Goal: Information Seeking & Learning: Learn about a topic

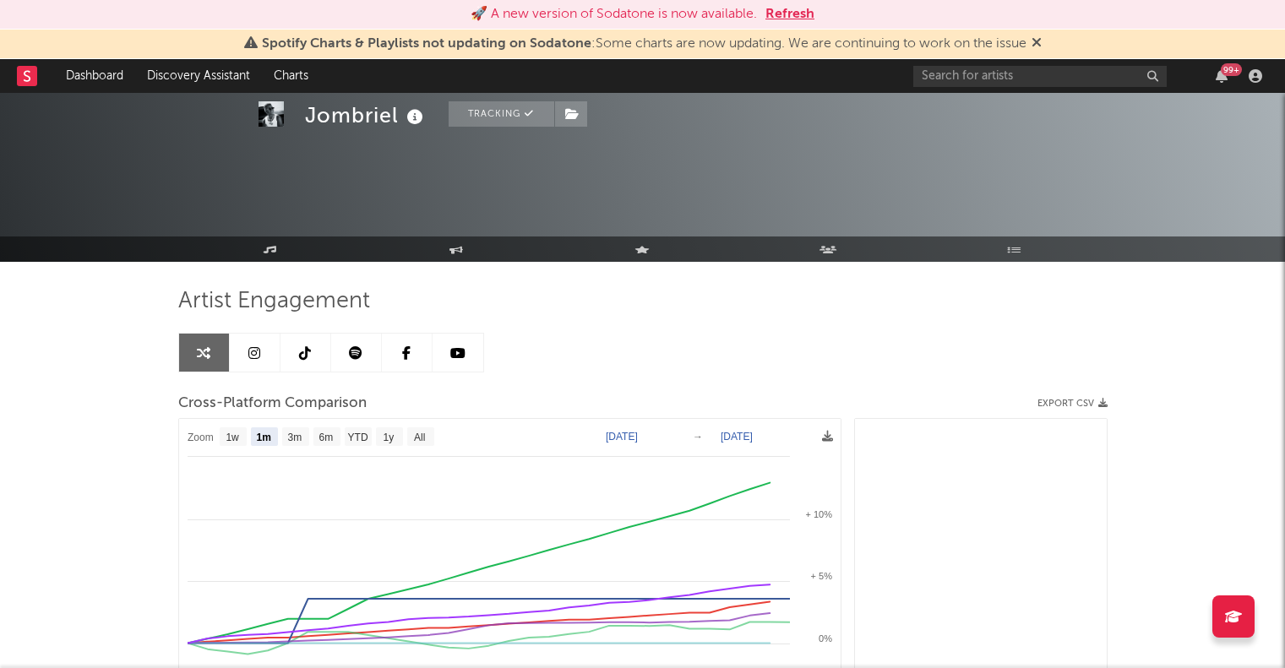
select select "1m"
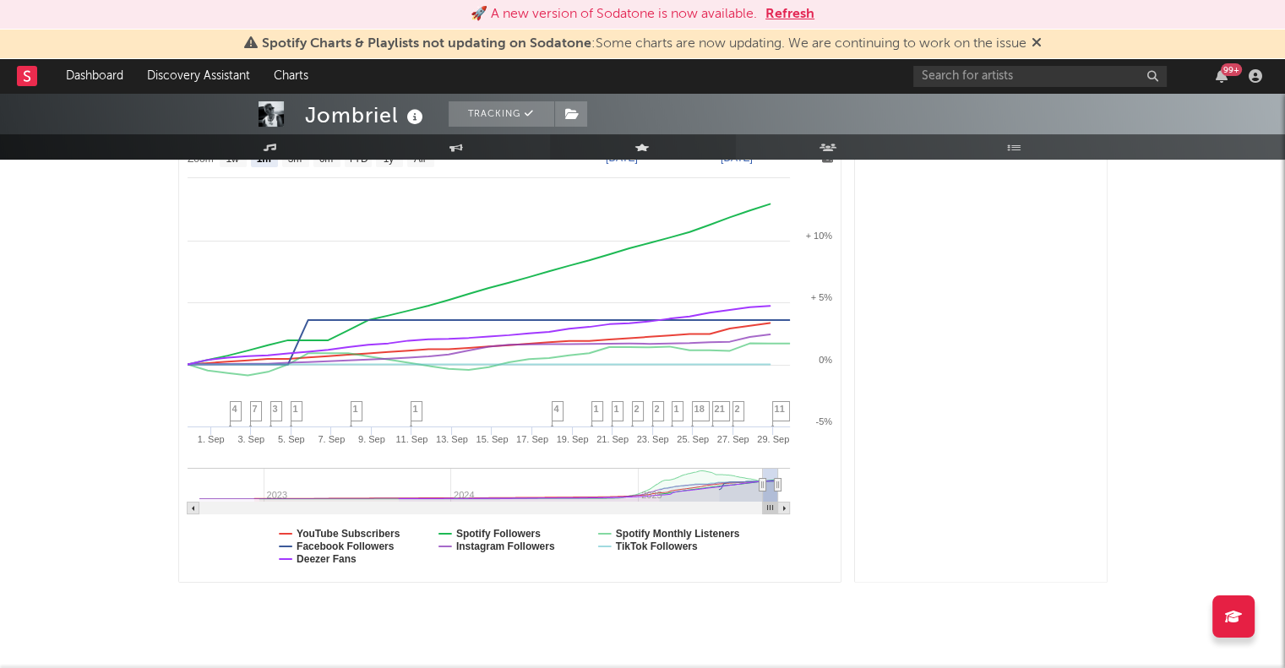
scroll to position [1604, 0]
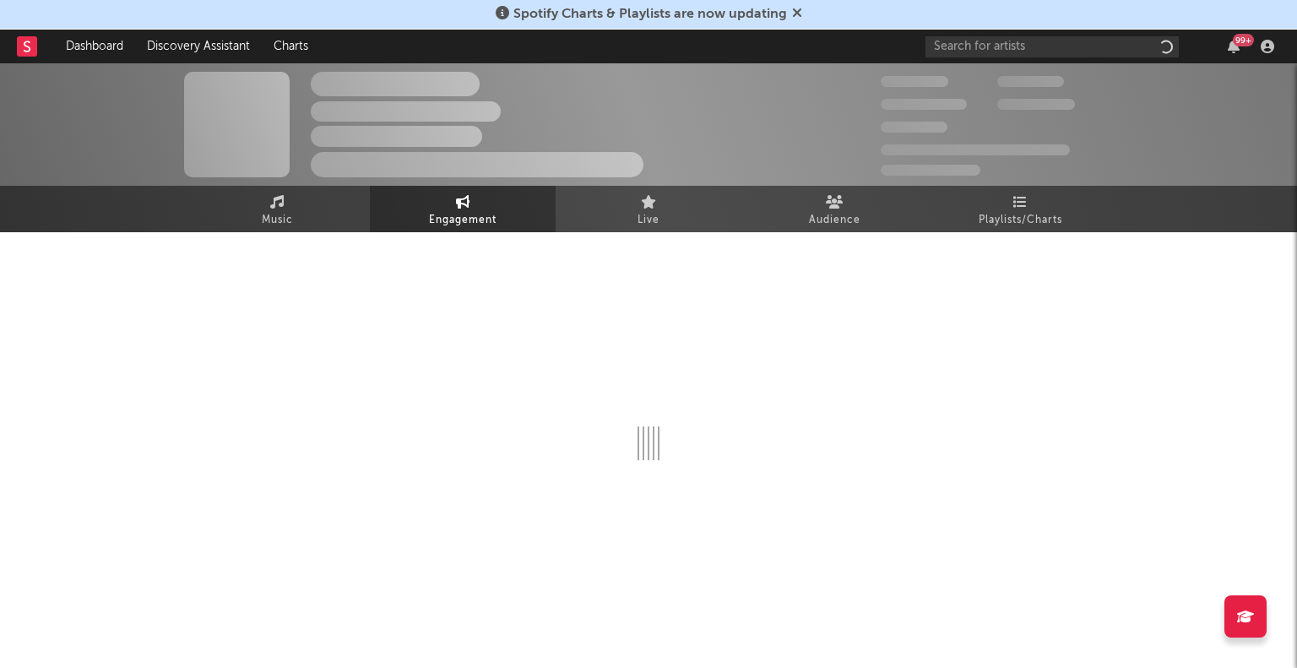
select select "1w"
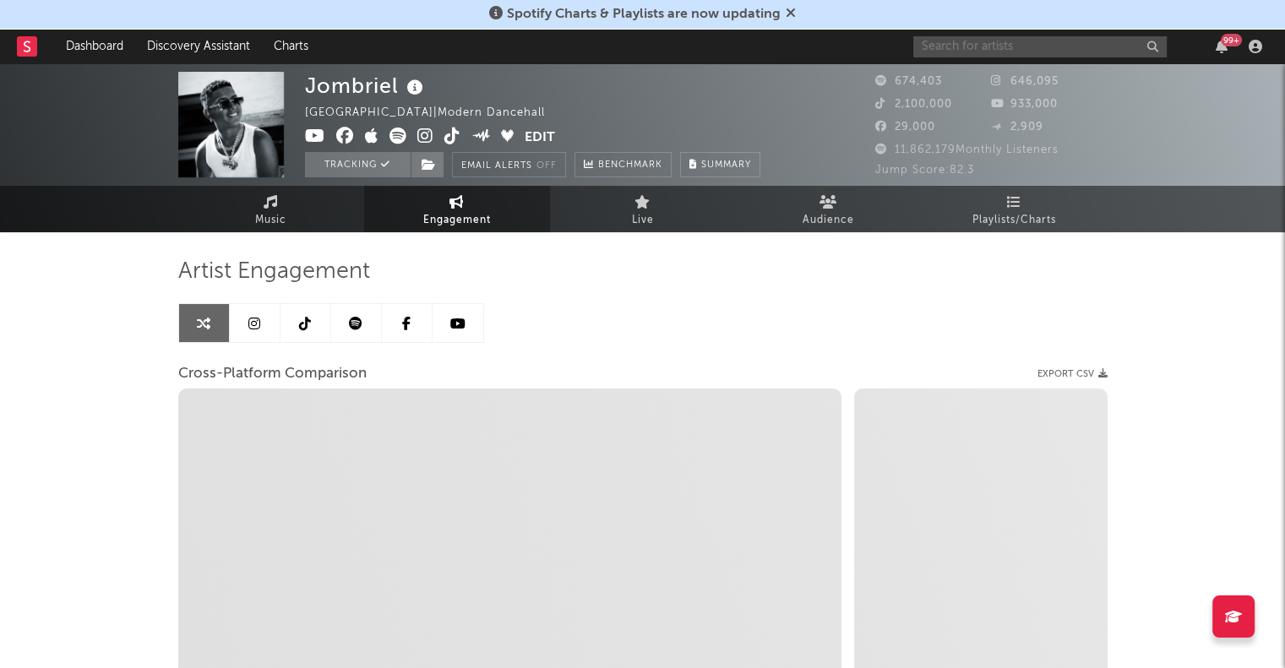
click at [943, 52] on input "text" at bounding box center [1039, 46] width 253 height 21
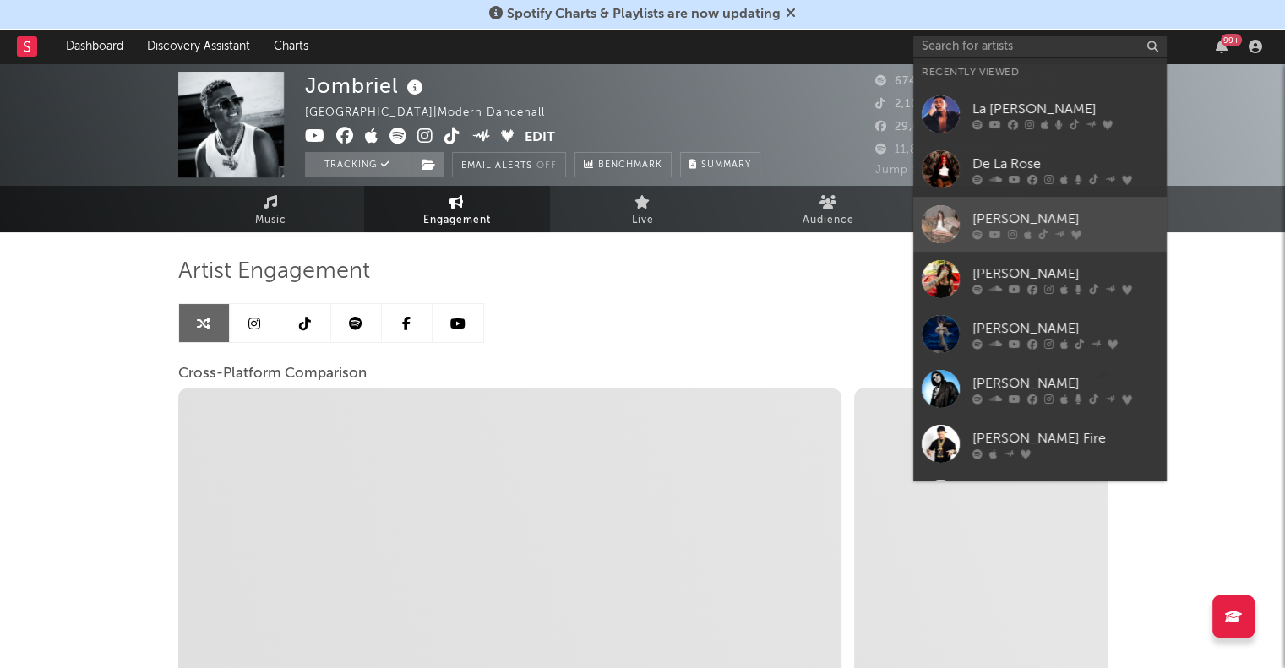
click at [938, 218] on div at bounding box center [941, 224] width 38 height 38
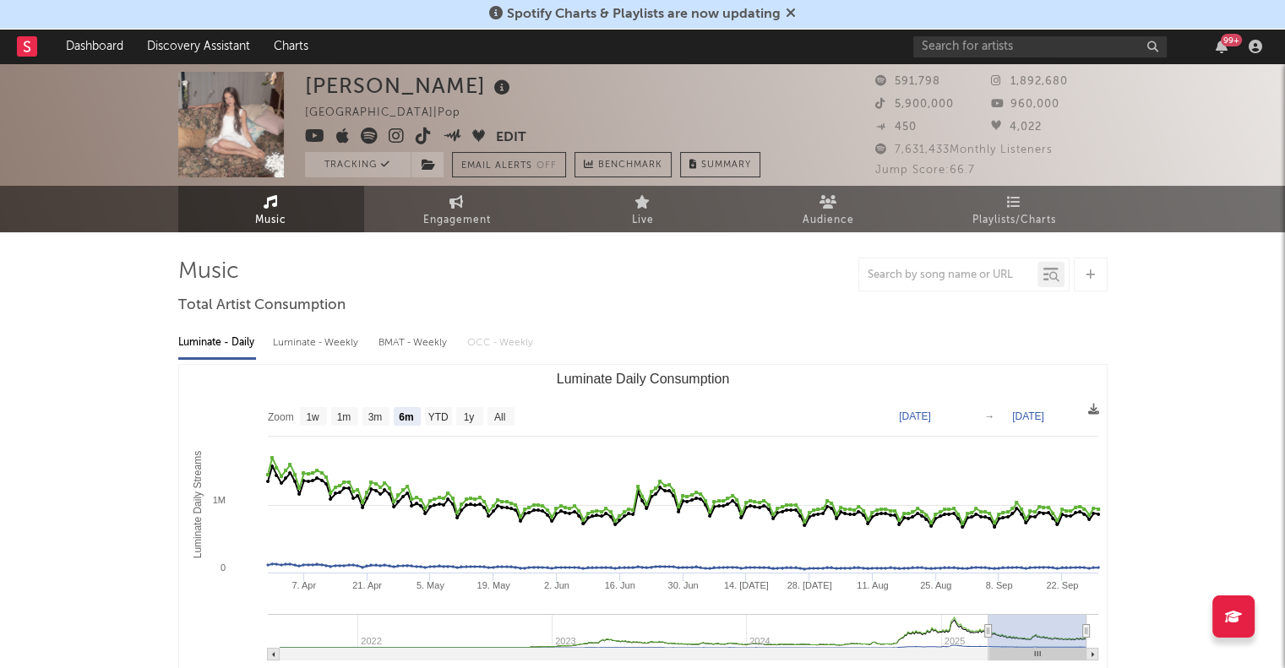
select select "6m"
click at [429, 218] on span "Engagement" at bounding box center [457, 220] width 68 height 20
select select "1w"
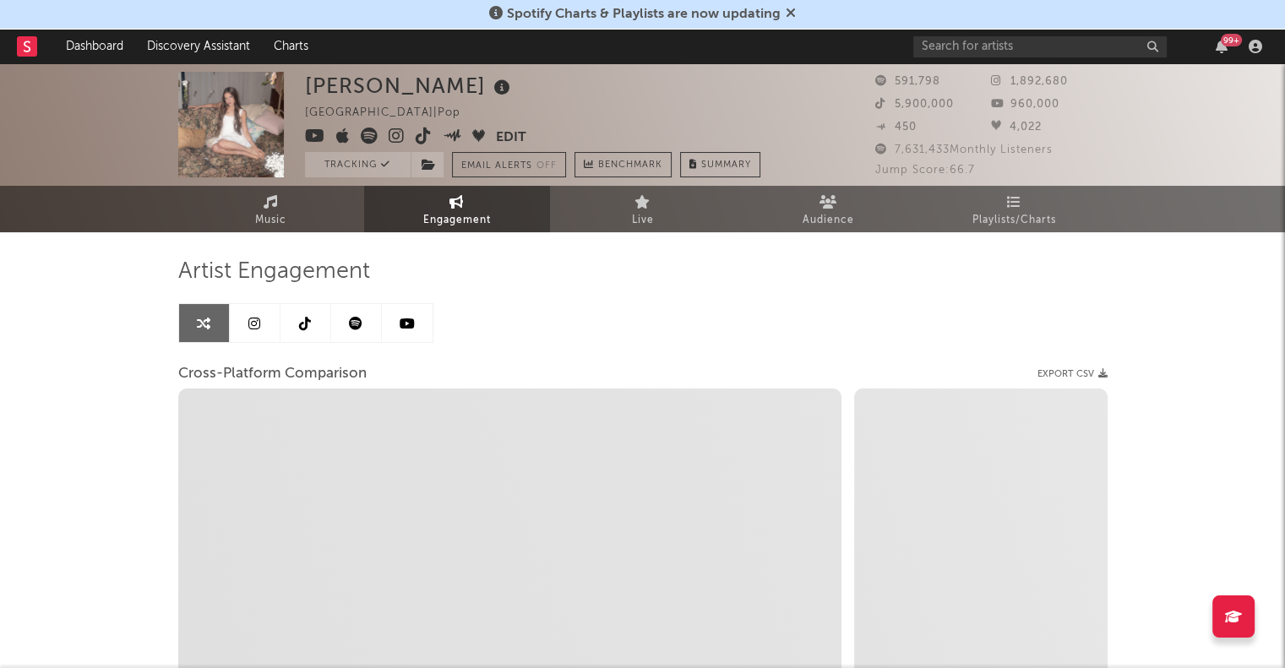
select select "1m"
